Goal: Connect with others: Establish contact or relationships with other users

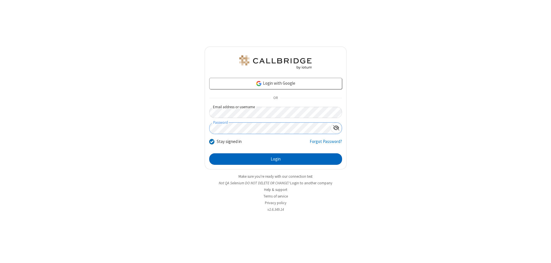
click at [276, 159] on button "Login" at bounding box center [275, 158] width 133 height 11
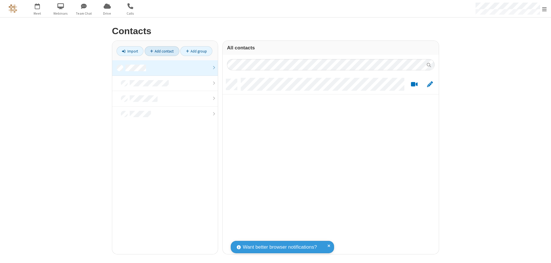
click at [162, 51] on link "Add contact" at bounding box center [162, 51] width 35 height 10
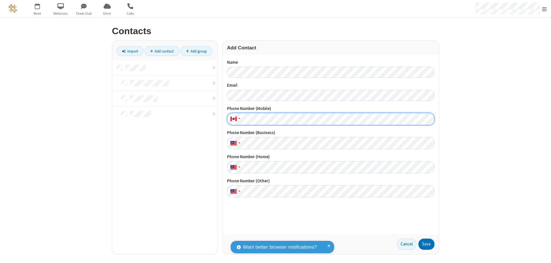
click at [426, 244] on button "Save" at bounding box center [426, 244] width 16 height 11
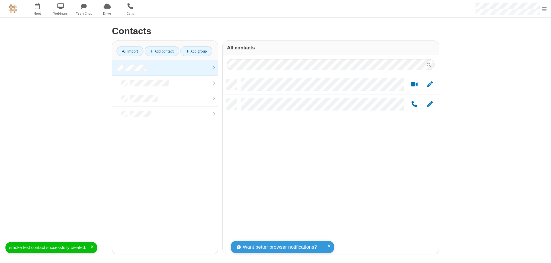
scroll to position [175, 212]
